Goal: Task Accomplishment & Management: Manage account settings

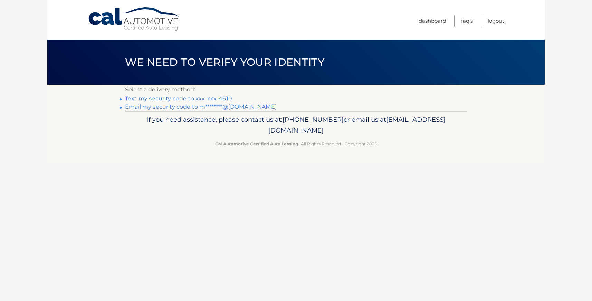
click at [213, 100] on link "Text my security code to xxx-xxx-4610" at bounding box center [178, 98] width 107 height 7
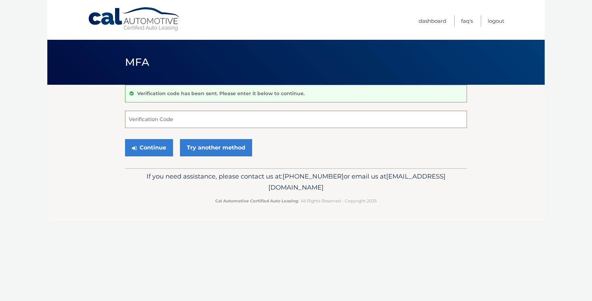
click at [175, 122] on input "Verification Code" at bounding box center [296, 119] width 342 height 17
type input "255379"
drag, startPoint x: 285, startPoint y: 148, endPoint x: 280, endPoint y: 148, distance: 4.8
click at [284, 148] on div "Continue Try another method" at bounding box center [296, 147] width 342 height 23
click at [149, 146] on button "Continue" at bounding box center [149, 147] width 48 height 17
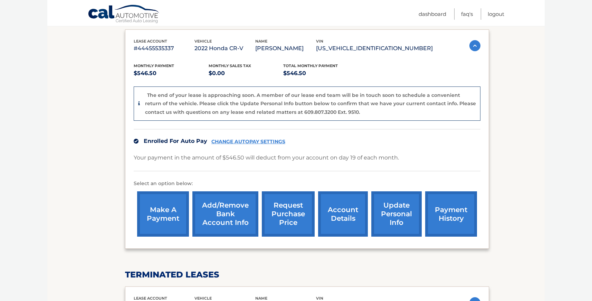
scroll to position [113, 0]
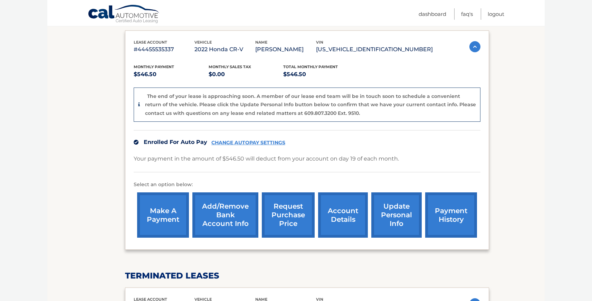
drag, startPoint x: 429, startPoint y: 49, endPoint x: 358, endPoint y: 53, distance: 70.9
click at [358, 53] on p "[US_VEHICLE_IDENTIFICATION_NUMBER]" at bounding box center [374, 50] width 117 height 10
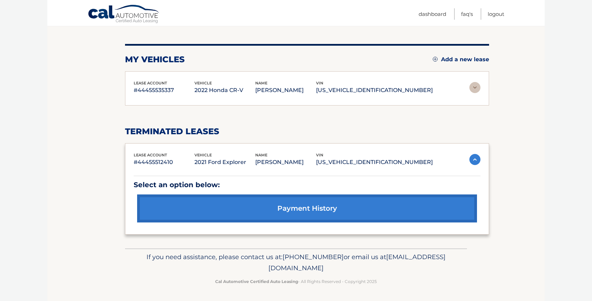
scroll to position [70, 0]
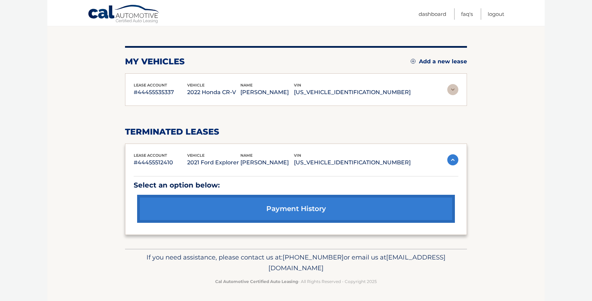
copy p "[US_VEHICLE_IDENTIFICATION_NUMBER]"
click at [423, 13] on link "Dashboard" at bounding box center [433, 13] width 28 height 11
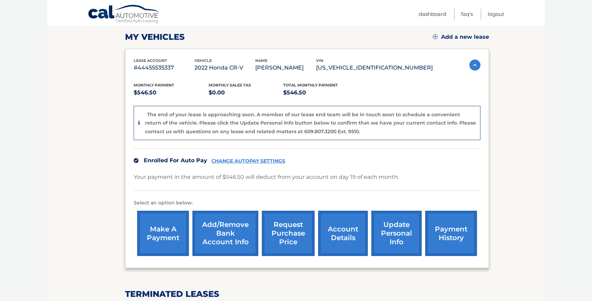
scroll to position [94, 0]
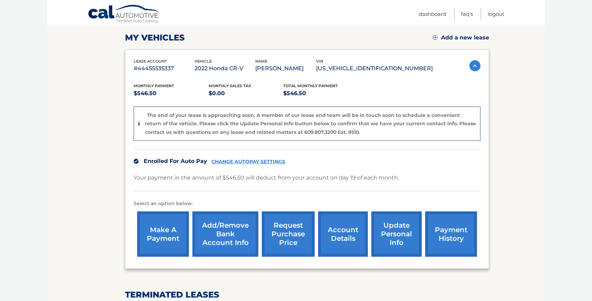
click at [452, 230] on link "payment history" at bounding box center [451, 233] width 52 height 45
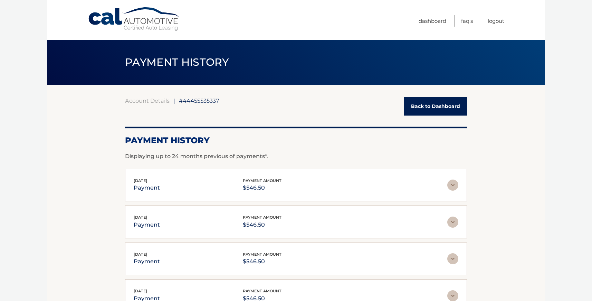
click at [438, 106] on link "Back to Dashboard" at bounding box center [435, 106] width 63 height 18
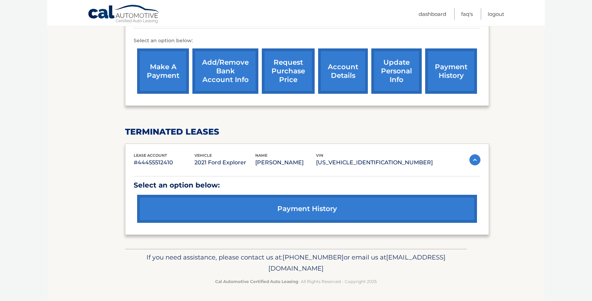
scroll to position [238, 0]
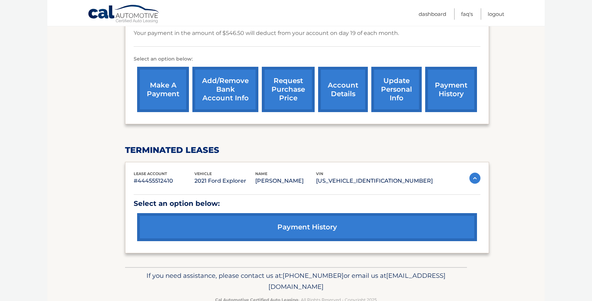
click at [280, 85] on link "request purchase price" at bounding box center [288, 89] width 53 height 45
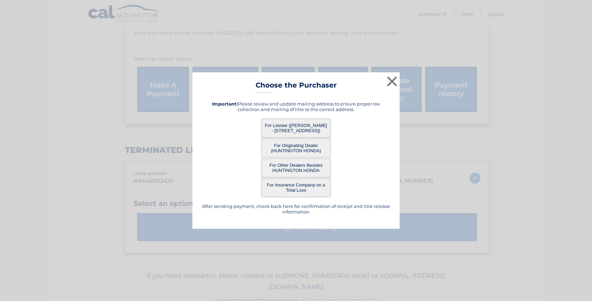
click at [298, 127] on button "For Lessee ([PERSON_NAME] - [STREET_ADDRESS])" at bounding box center [296, 128] width 69 height 19
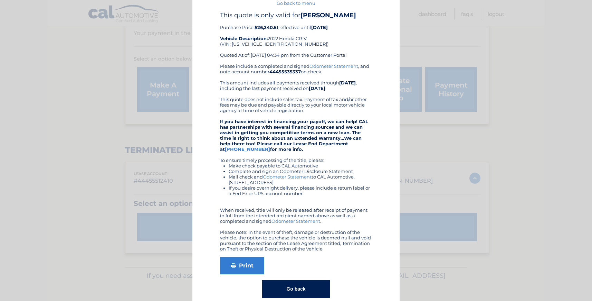
scroll to position [26, 0]
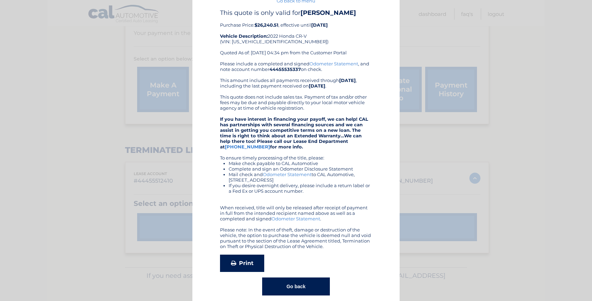
click at [244, 262] on link "Print" at bounding box center [242, 262] width 44 height 17
click at [294, 281] on button "Go back" at bounding box center [295, 286] width 67 height 18
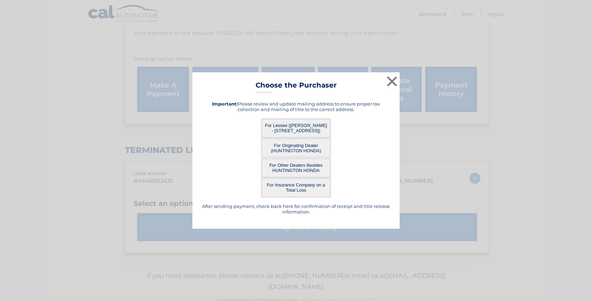
scroll to position [0, 0]
click at [302, 147] on button "For Originating Dealer (HUNTINGTON HONDA)" at bounding box center [296, 147] width 69 height 19
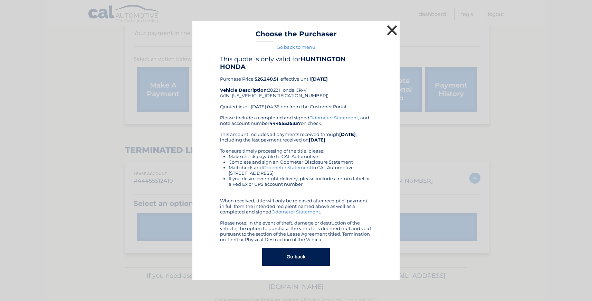
click at [392, 29] on button "×" at bounding box center [392, 30] width 14 height 14
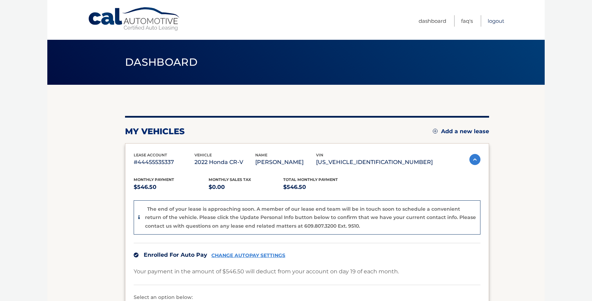
click at [495, 21] on link "Logout" at bounding box center [496, 20] width 17 height 11
